Goal: Information Seeking & Learning: Learn about a topic

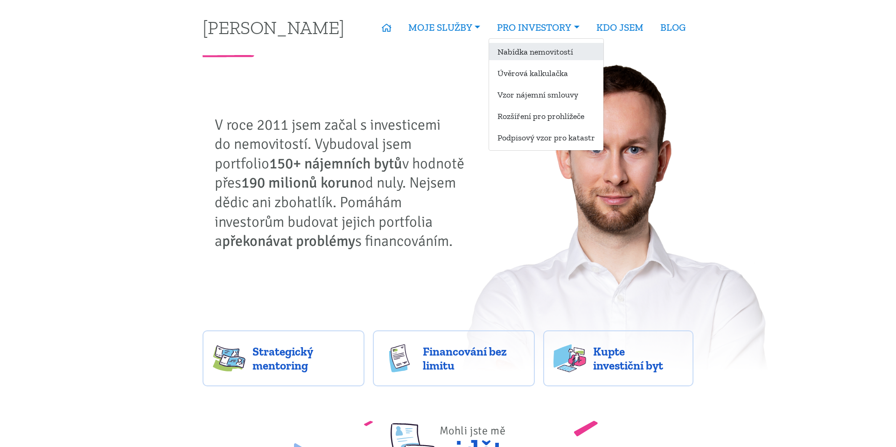
click at [539, 50] on link "Nabídka nemovitostí" at bounding box center [546, 51] width 114 height 17
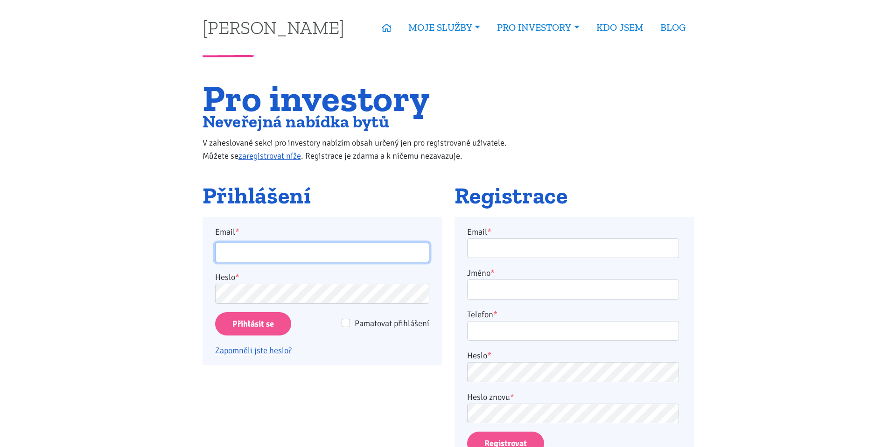
click at [337, 254] on input "Email *" at bounding box center [322, 253] width 214 height 20
type input "ladislav@grey.biz"
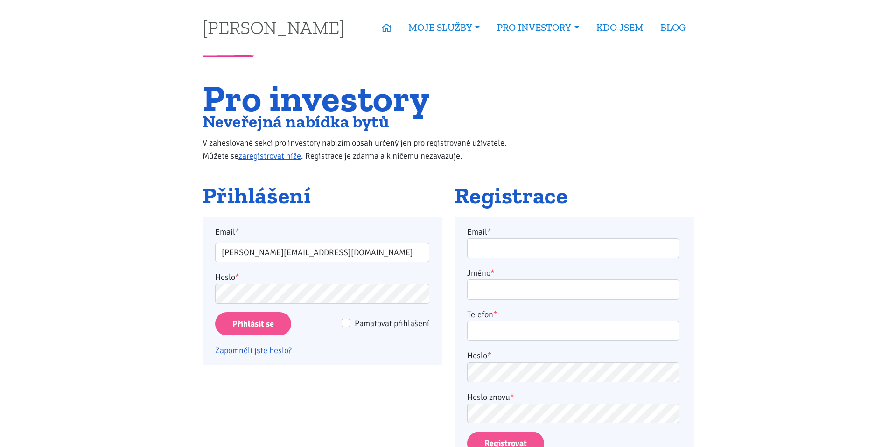
click at [239, 340] on p "Zapomněli jste heslo?" at bounding box center [322, 346] width 214 height 21
click at [248, 324] on input "Přihlásit se" at bounding box center [253, 324] width 76 height 24
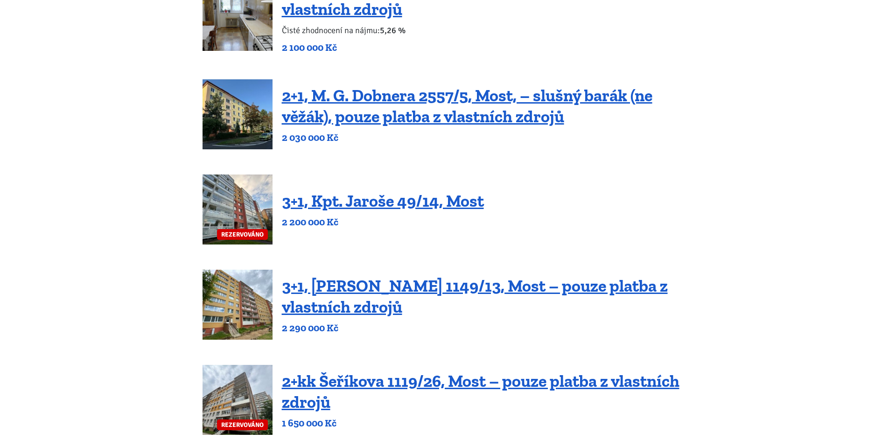
scroll to position [172, 0]
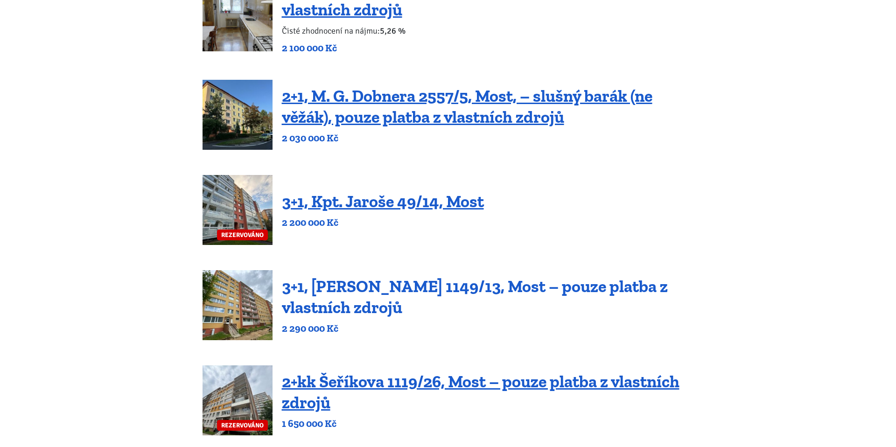
click at [445, 280] on link "3+1, Jaroslava Haška 1149/13, Most – pouze platba z vlastních zdrojů" at bounding box center [475, 296] width 386 height 41
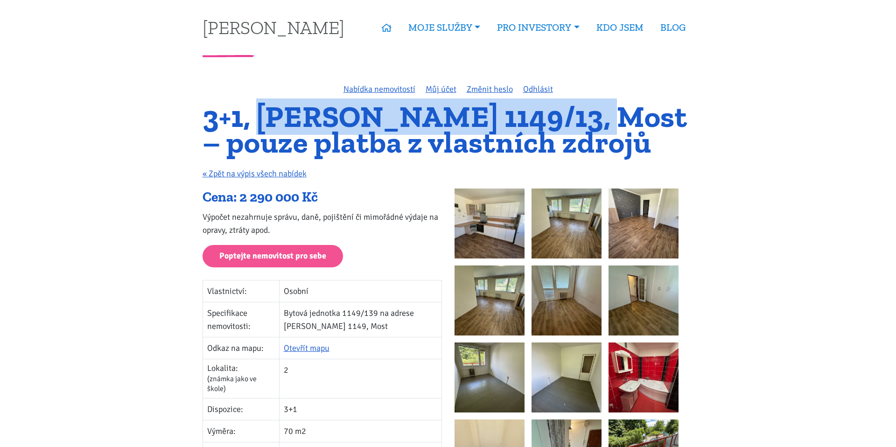
drag, startPoint x: 260, startPoint y: 116, endPoint x: 580, endPoint y: 116, distance: 319.7
click at [580, 116] on h1 "3+1, [PERSON_NAME] 1149/13, Most – pouze platba z vlastních zdrojů" at bounding box center [448, 129] width 491 height 51
copy h1 "Jaroslava Haška 1149/13"
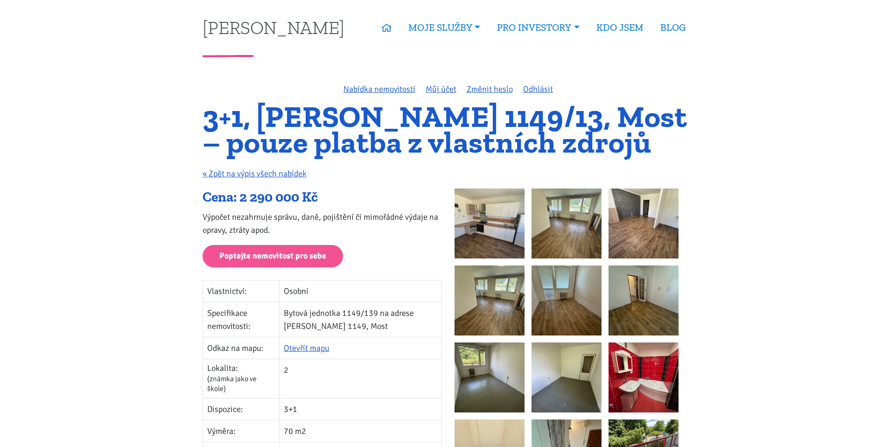
click at [384, 212] on p "Výpočet nezahrnuje správu, daně, pojištění či mimořádné výdaje na opravy, ztrát…" at bounding box center [322, 223] width 239 height 26
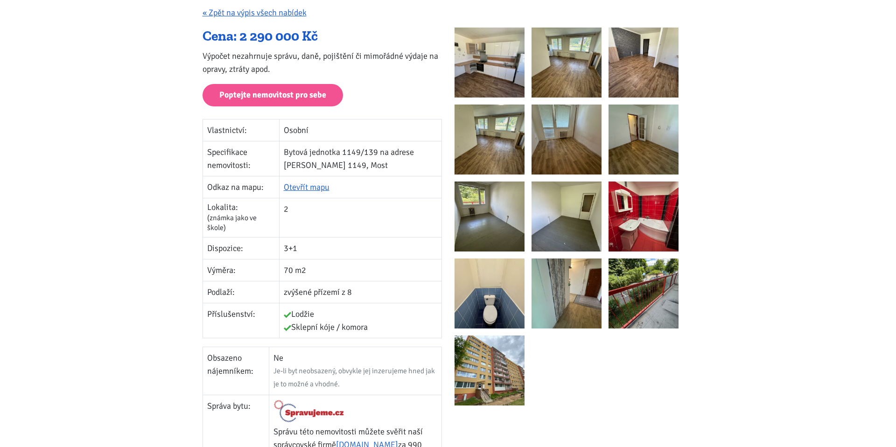
scroll to position [24, 0]
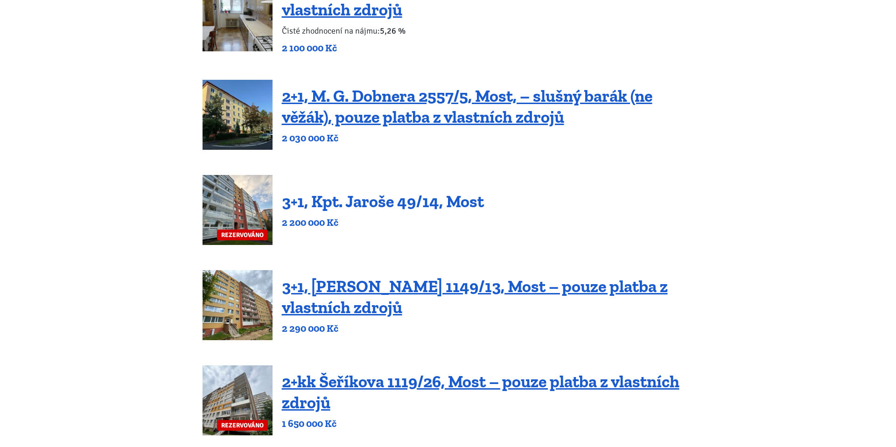
click at [354, 201] on link "3+1, Kpt. Jaroše 49/14, Most" at bounding box center [383, 201] width 202 height 20
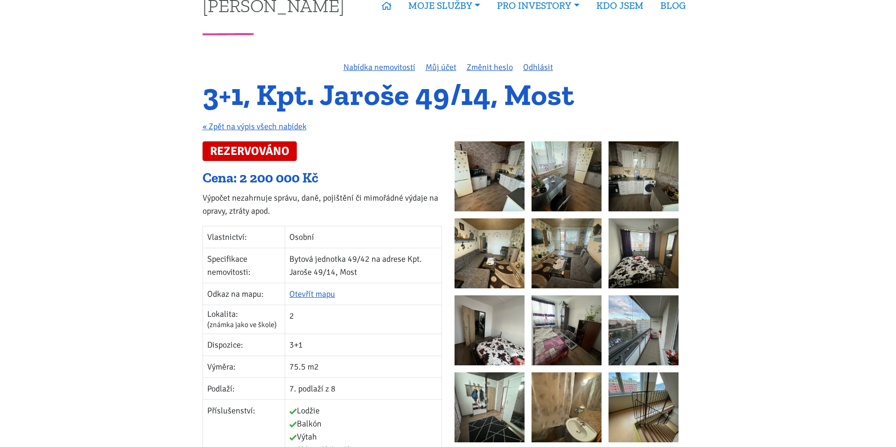
scroll to position [23, 0]
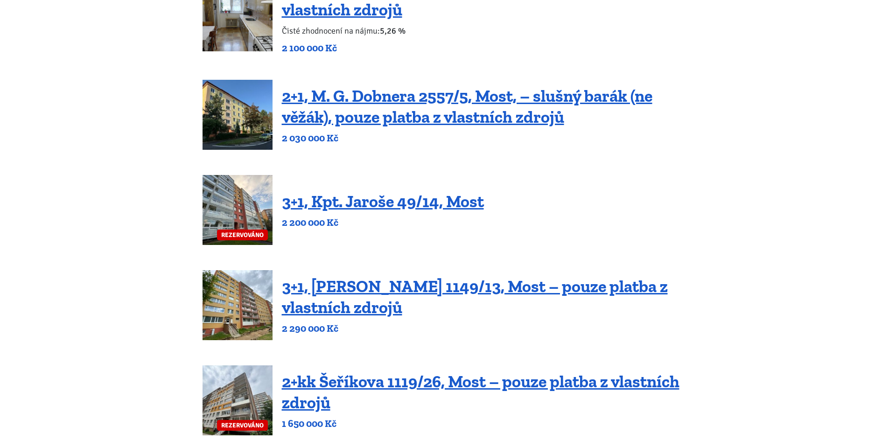
click at [338, 211] on h4 "3+1, Kpt. Jaroše 49/14, Most" at bounding box center [383, 201] width 202 height 21
click at [345, 198] on link "3+1, Kpt. Jaroše 49/14, Most" at bounding box center [383, 201] width 202 height 20
